Goal: Task Accomplishment & Management: Manage account settings

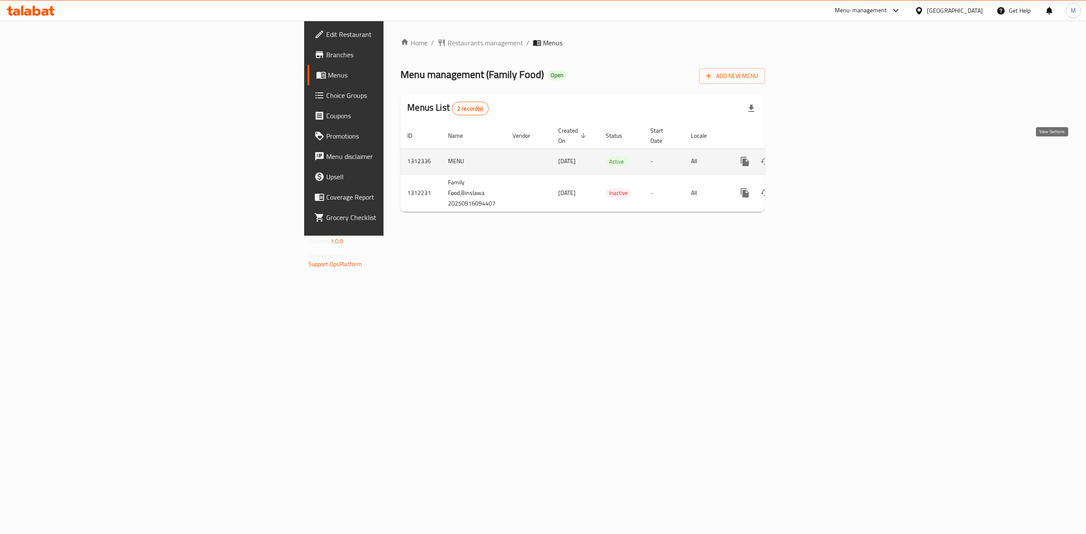
click at [816, 155] on link "enhanced table" at bounding box center [806, 161] width 20 height 20
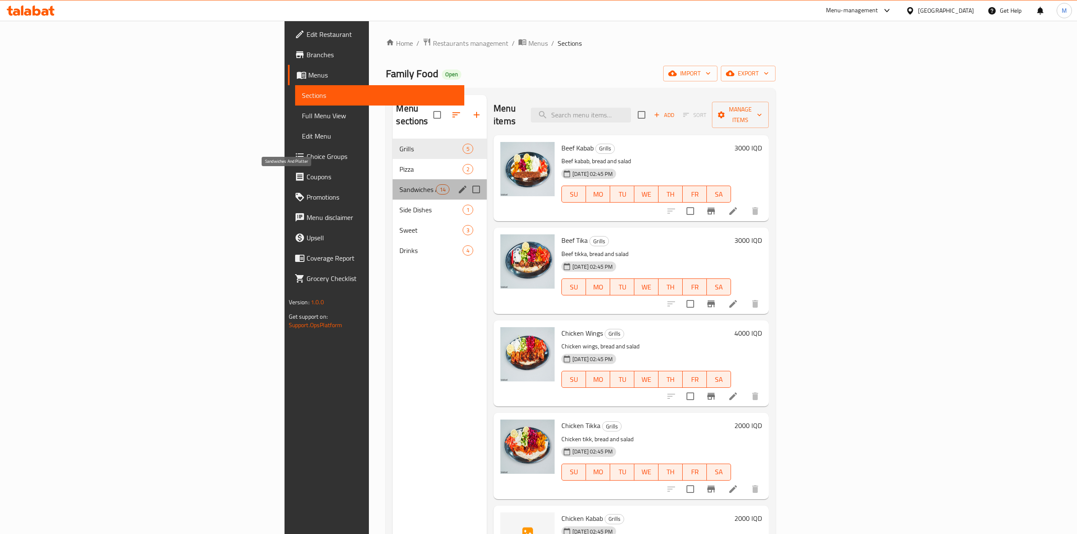
click at [399, 184] on span "Sandwiches And Platter" at bounding box center [417, 189] width 36 height 10
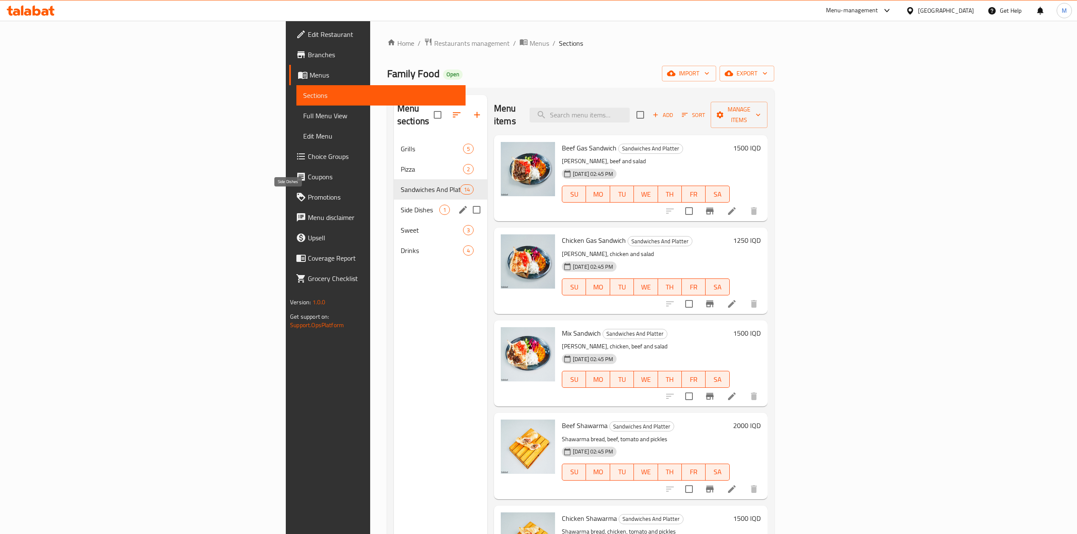
click at [401, 205] on span "Side Dishes" at bounding box center [420, 210] width 39 height 10
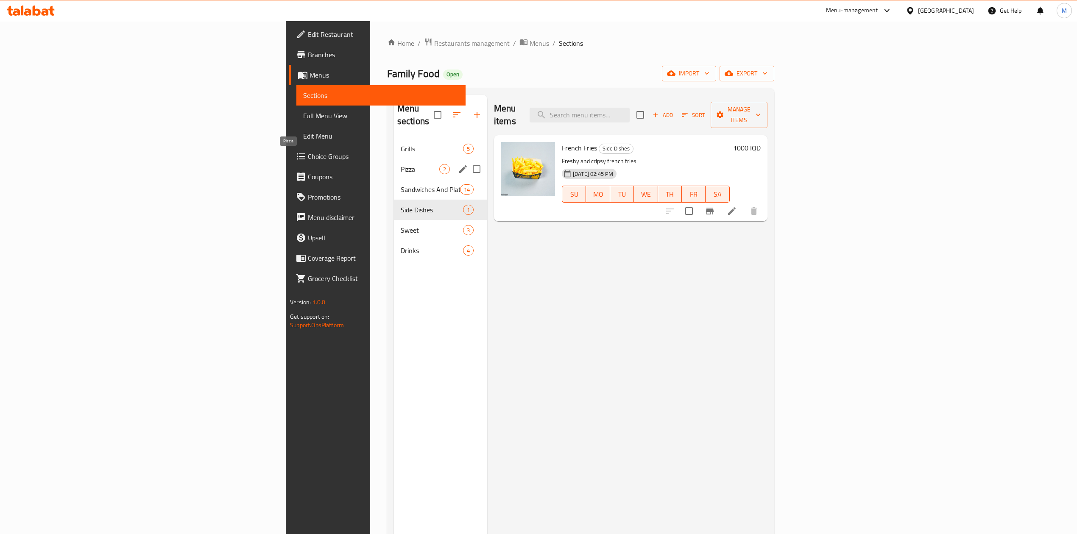
click at [401, 164] on span "Pizza" at bounding box center [420, 169] width 39 height 10
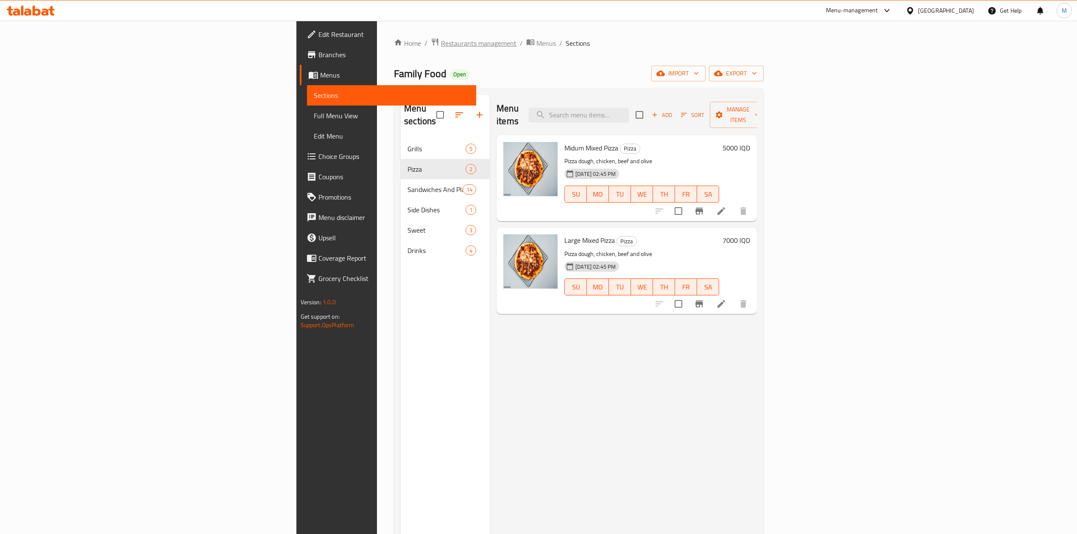
click at [441, 39] on span "Restaurants management" at bounding box center [478, 43] width 75 height 10
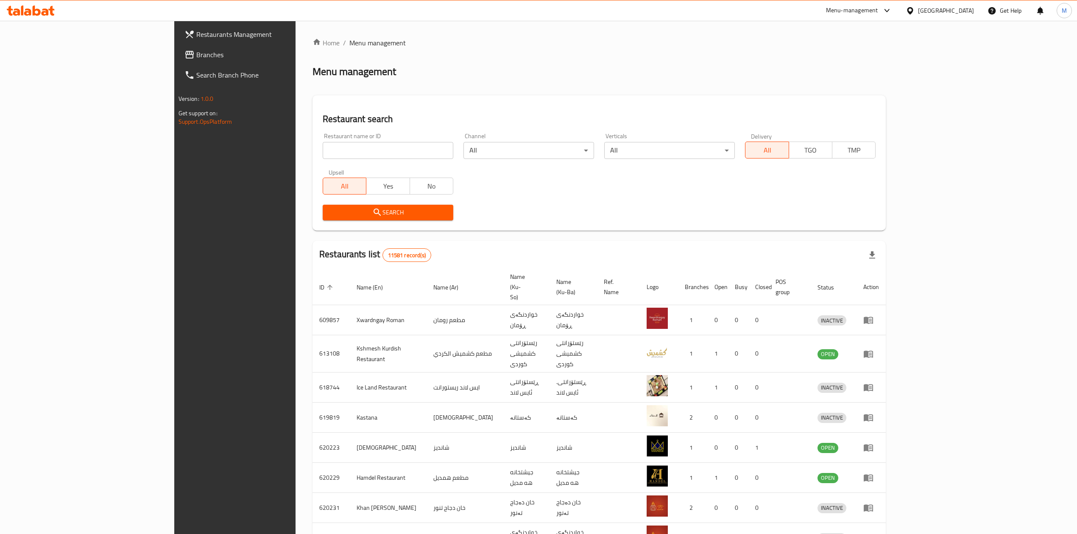
click at [323, 145] on input "search" at bounding box center [388, 150] width 131 height 17
type input "kastana"
click at [329, 215] on span "Search" at bounding box center [387, 212] width 117 height 11
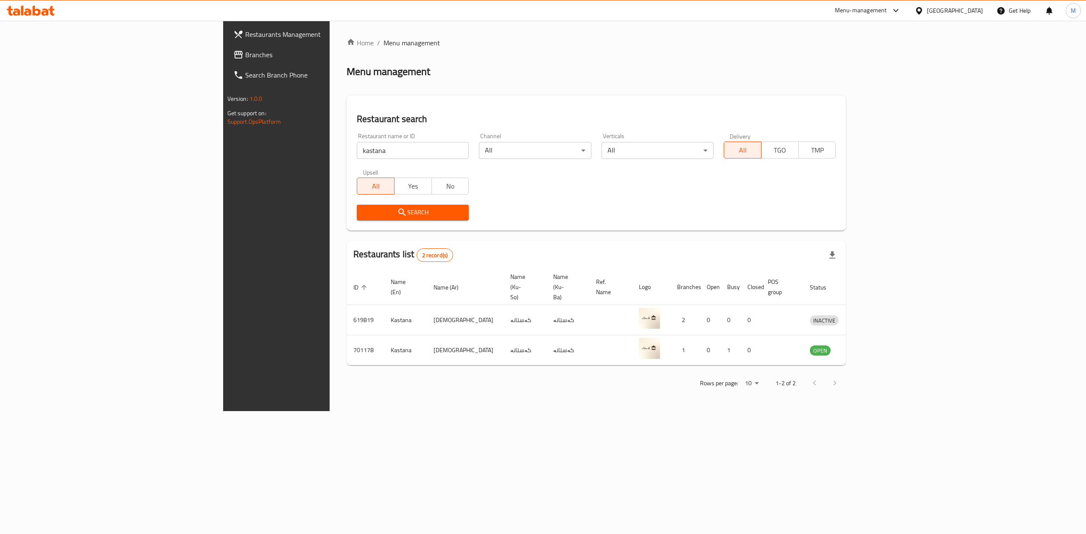
drag, startPoint x: 212, startPoint y: 50, endPoint x: 218, endPoint y: 58, distance: 10.1
click at [346, 55] on div "Home / Menu management Menu management Restaurant search Restaurant name or ID …" at bounding box center [595, 216] width 499 height 357
click at [346, 47] on link "Home" at bounding box center [359, 43] width 27 height 10
